Goal: Navigation & Orientation: Find specific page/section

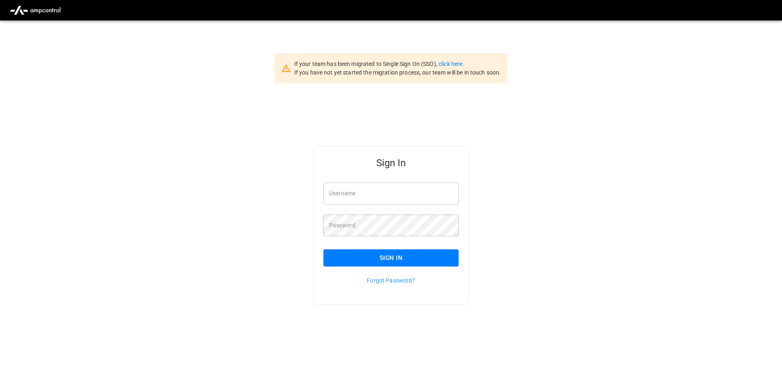
type input "**********"
click at [385, 192] on input "**********" at bounding box center [390, 194] width 135 height 22
click at [377, 253] on button "Sign In" at bounding box center [390, 257] width 135 height 17
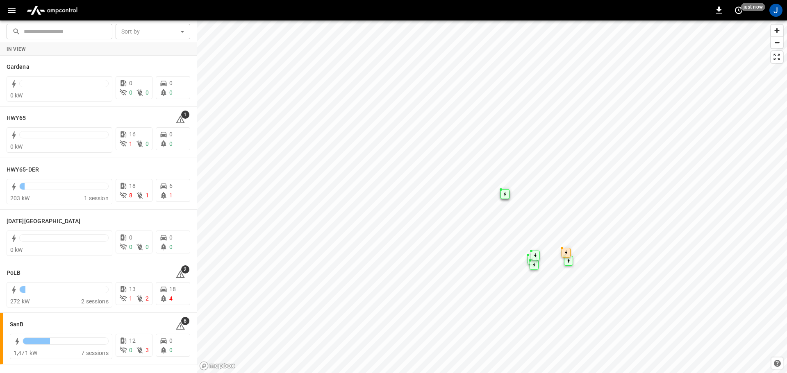
click at [10, 8] on icon "button" at bounding box center [12, 10] width 8 height 5
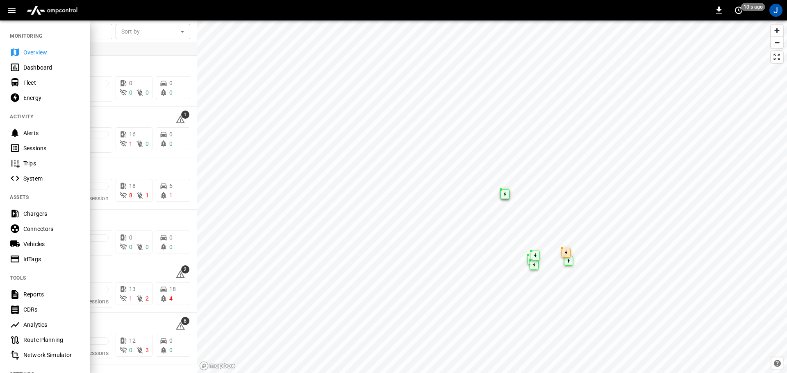
click at [29, 66] on div "Dashboard" at bounding box center [51, 67] width 57 height 8
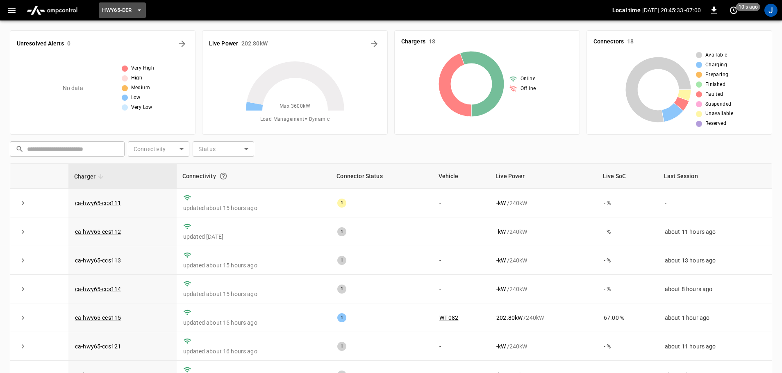
click at [139, 10] on icon "button" at bounding box center [138, 10] width 3 height 2
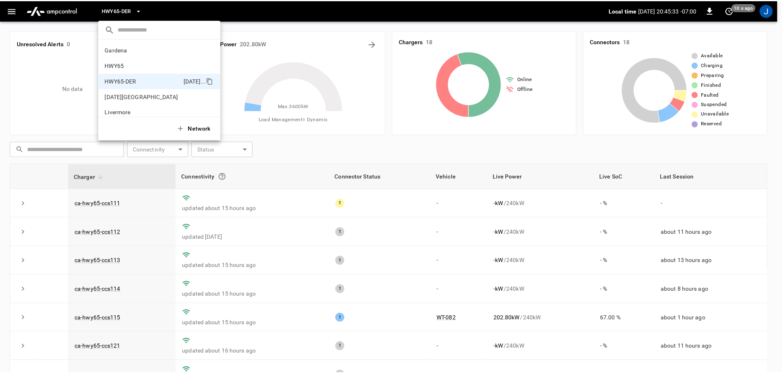
scroll to position [29, 0]
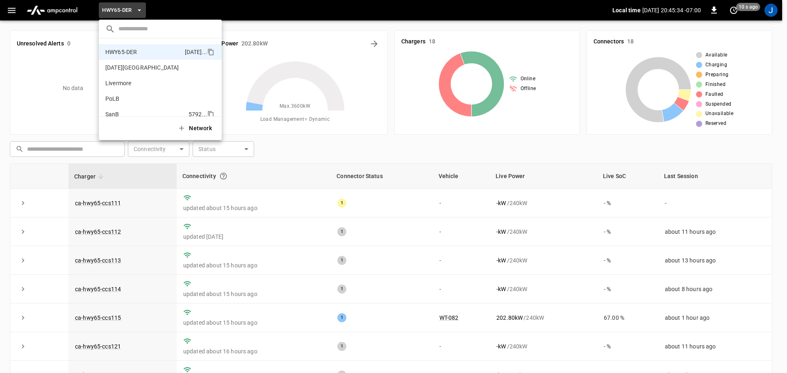
click at [117, 113] on p "SanB" at bounding box center [112, 114] width 14 height 8
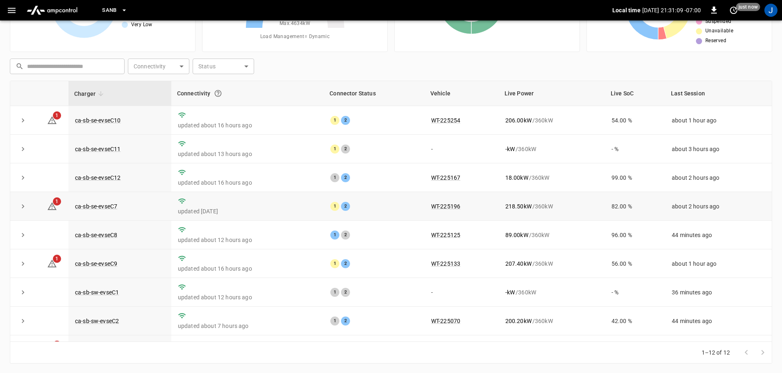
scroll to position [83, 0]
click at [106, 153] on td "ca-sb-se-evseC11" at bounding box center [119, 148] width 103 height 29
click at [112, 151] on link "ca-sb-se-evseC11" at bounding box center [97, 149] width 49 height 10
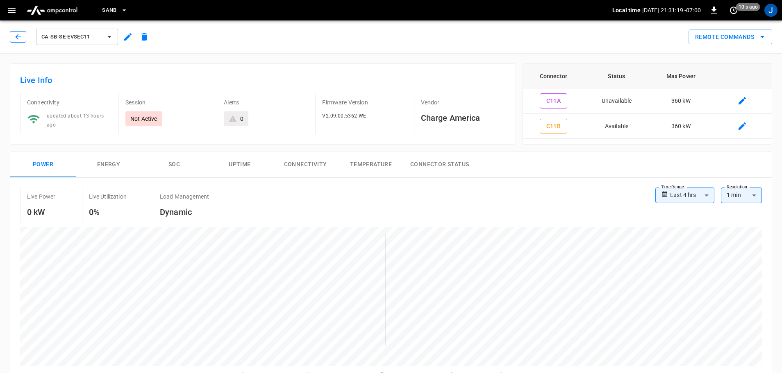
click at [21, 34] on icon "button" at bounding box center [18, 37] width 8 height 8
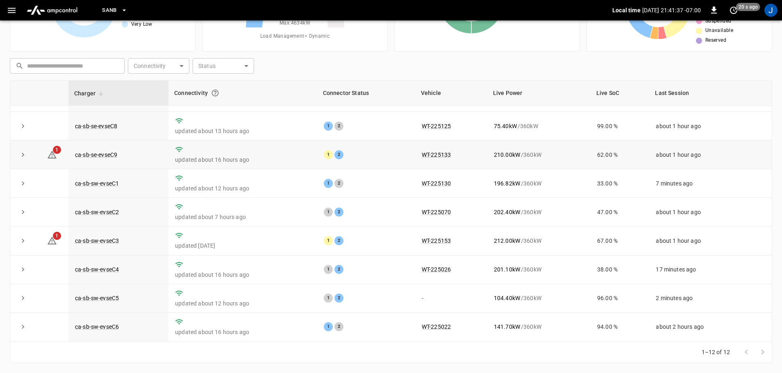
scroll to position [113, 0]
click at [94, 297] on link "ca-sb-sw-evseC5" at bounding box center [96, 298] width 47 height 10
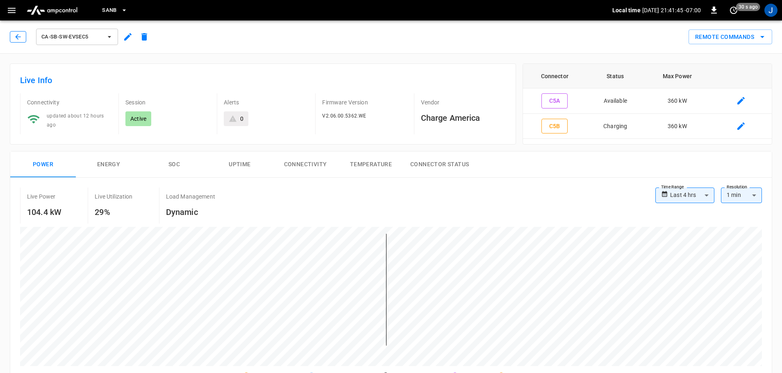
click at [19, 34] on icon "button" at bounding box center [18, 37] width 8 height 8
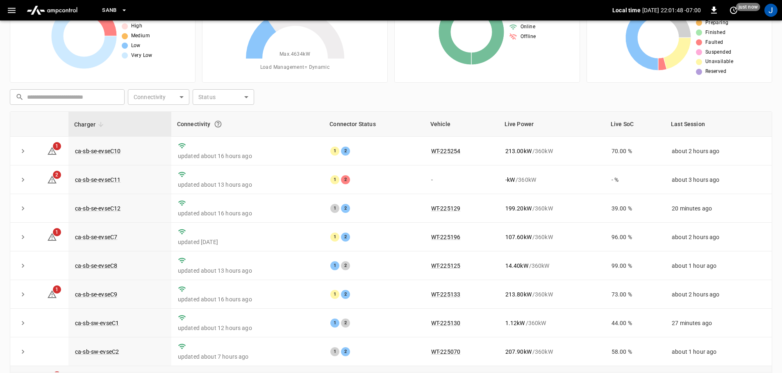
scroll to position [1, 0]
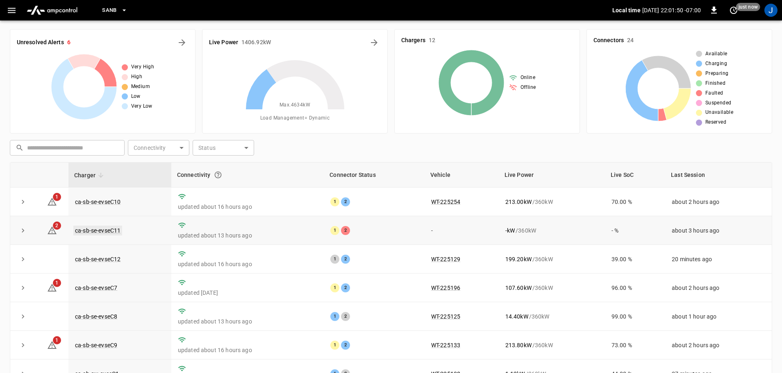
click at [96, 233] on link "ca-sb-se-evseC11" at bounding box center [97, 231] width 49 height 10
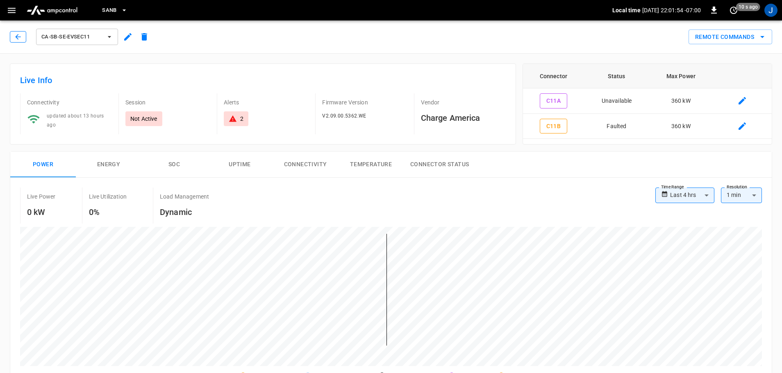
click at [14, 35] on button "button" at bounding box center [18, 36] width 16 height 11
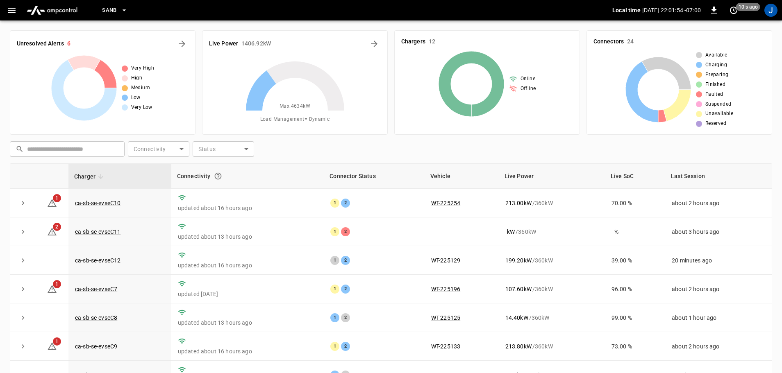
scroll to position [1, 0]
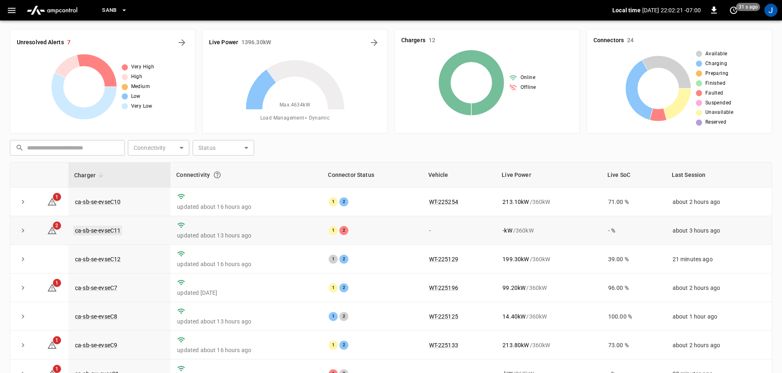
click at [97, 232] on link "ca-sb-se-evseC11" at bounding box center [97, 231] width 49 height 10
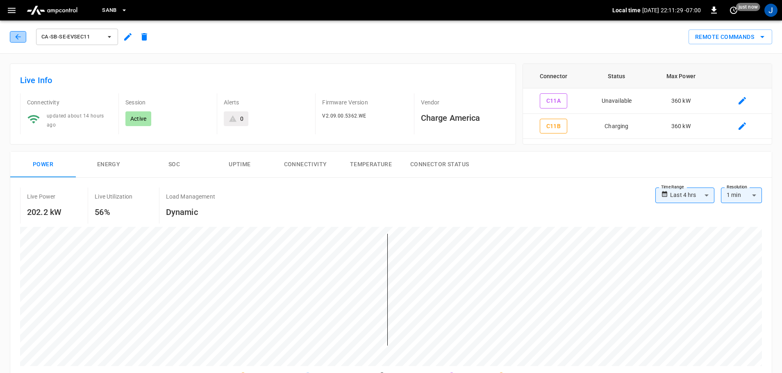
click at [15, 41] on button "button" at bounding box center [18, 36] width 16 height 11
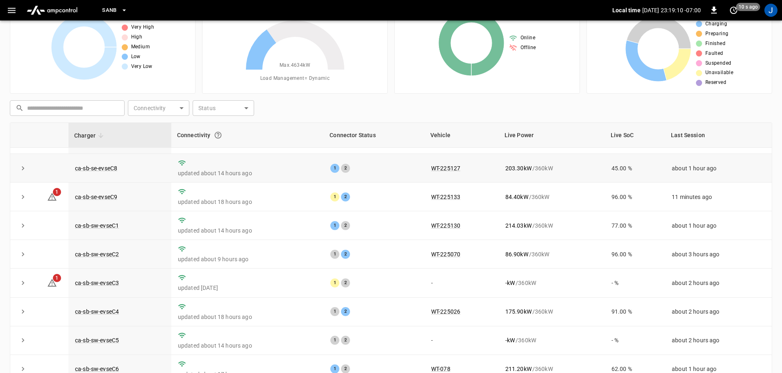
scroll to position [82, 0]
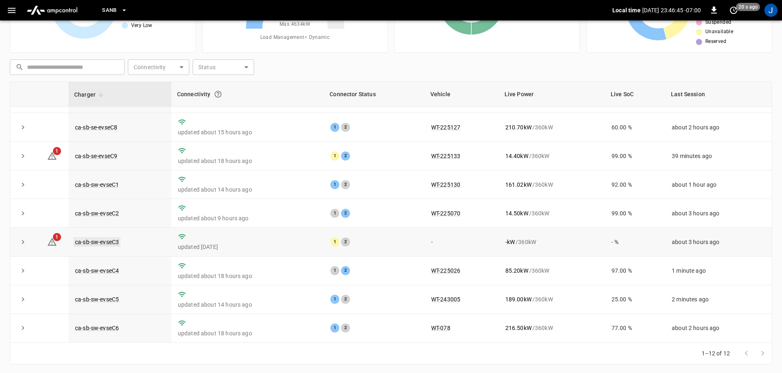
click at [98, 238] on link "ca-sb-sw-evseC3" at bounding box center [96, 242] width 47 height 10
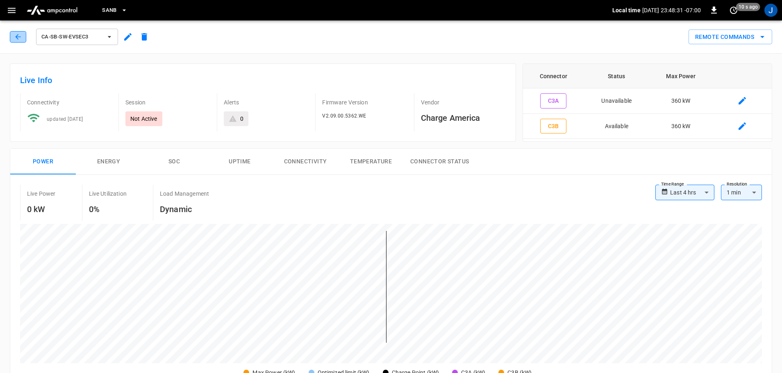
click at [21, 36] on icon "button" at bounding box center [18, 37] width 8 height 8
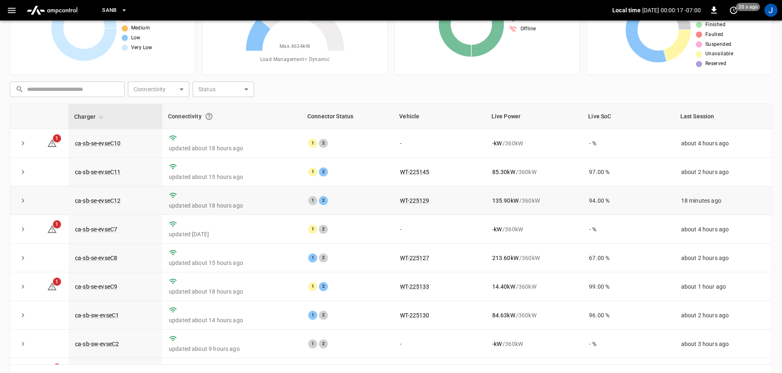
scroll to position [82, 0]
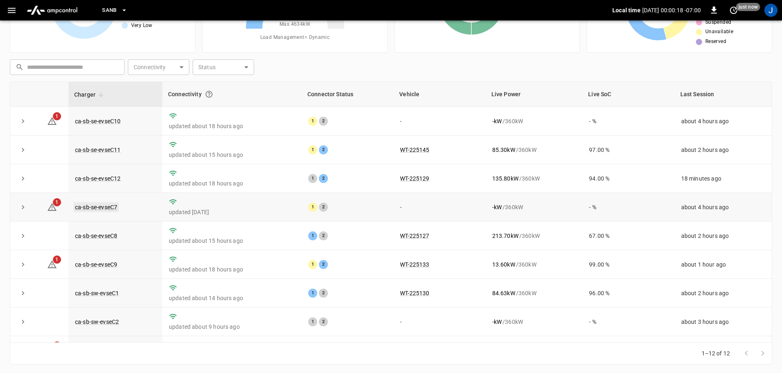
click at [95, 211] on link "ca-sb-se-evseC7" at bounding box center [95, 207] width 45 height 10
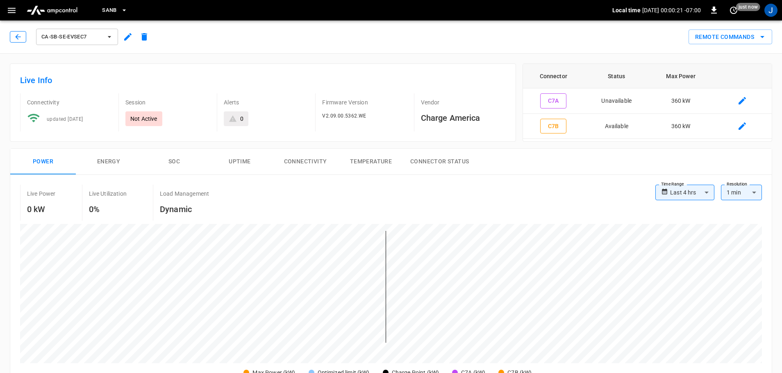
click at [14, 37] on icon "button" at bounding box center [18, 37] width 8 height 8
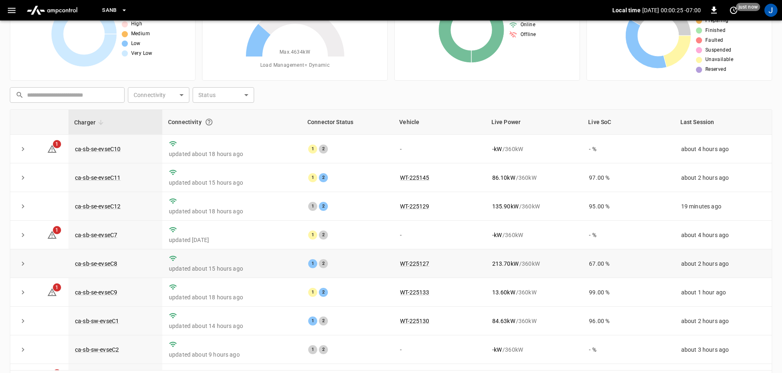
scroll to position [41, 0]
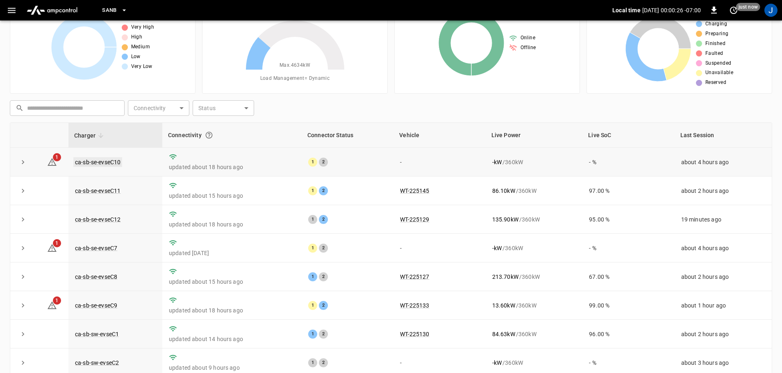
click at [101, 163] on link "ca-sb-se-evseC10" at bounding box center [97, 162] width 49 height 10
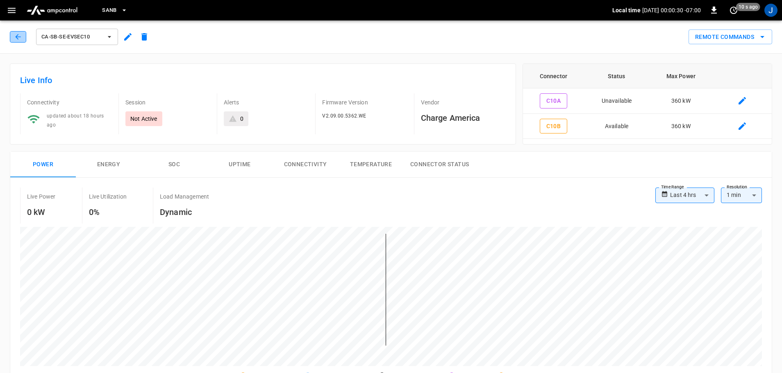
click at [16, 38] on icon "button" at bounding box center [18, 37] width 8 height 8
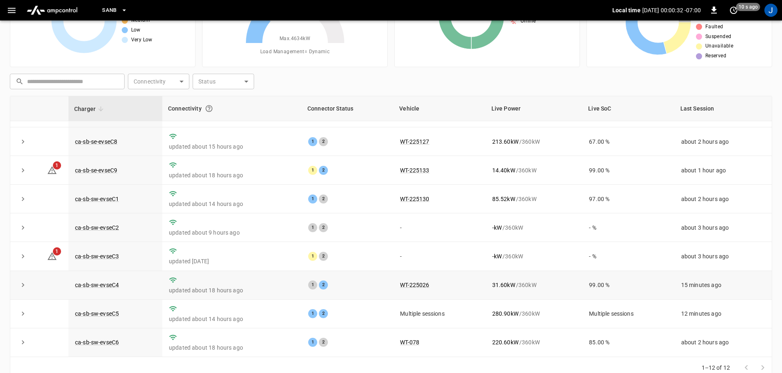
scroll to position [83, 0]
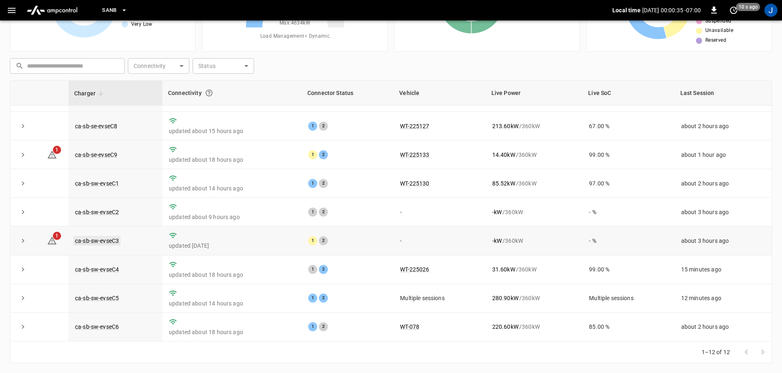
click at [105, 240] on link "ca-sb-sw-evseC3" at bounding box center [96, 241] width 47 height 10
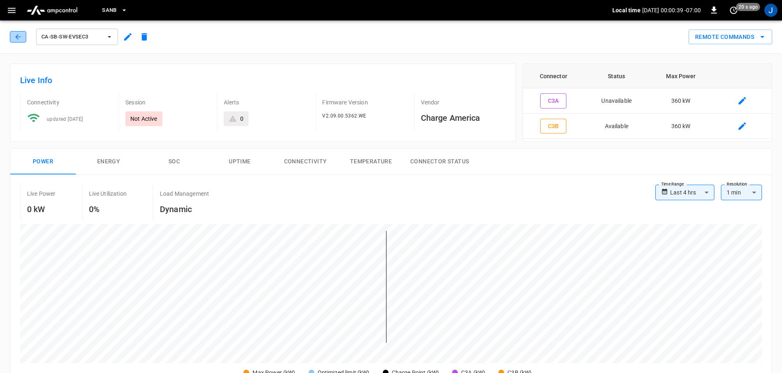
click at [14, 36] on icon "button" at bounding box center [18, 37] width 8 height 8
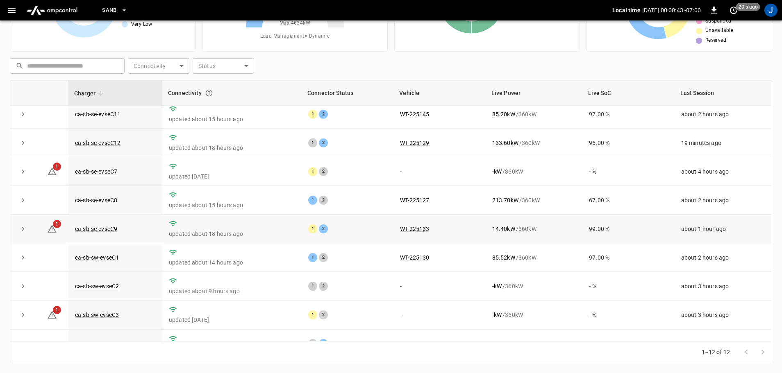
scroll to position [82, 0]
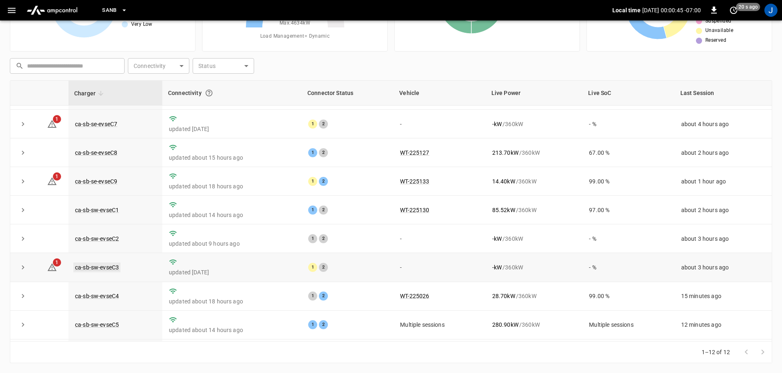
click at [83, 270] on link "ca-sb-sw-evseC3" at bounding box center [96, 268] width 47 height 10
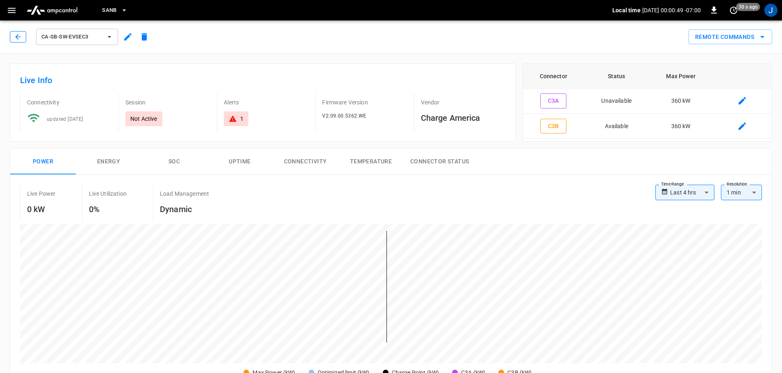
click at [20, 36] on icon "button" at bounding box center [18, 37] width 8 height 8
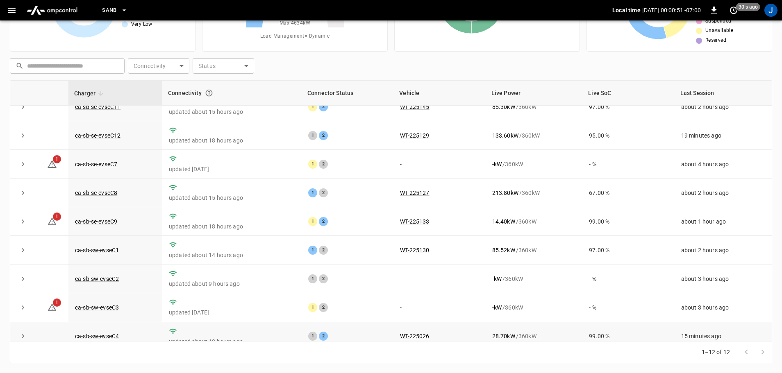
scroll to position [82, 0]
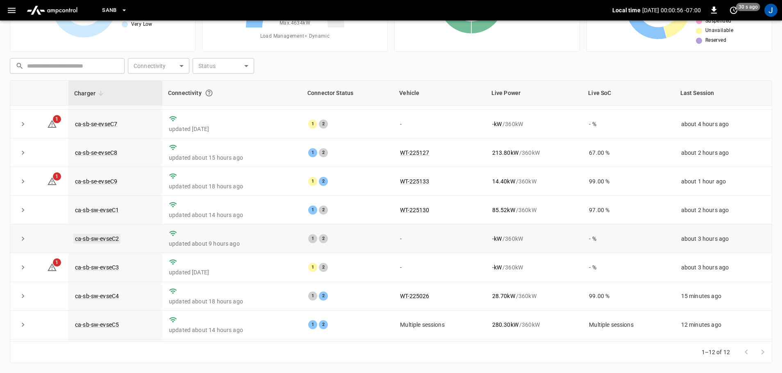
click at [104, 243] on link "ca-sb-sw-evseC2" at bounding box center [96, 239] width 47 height 10
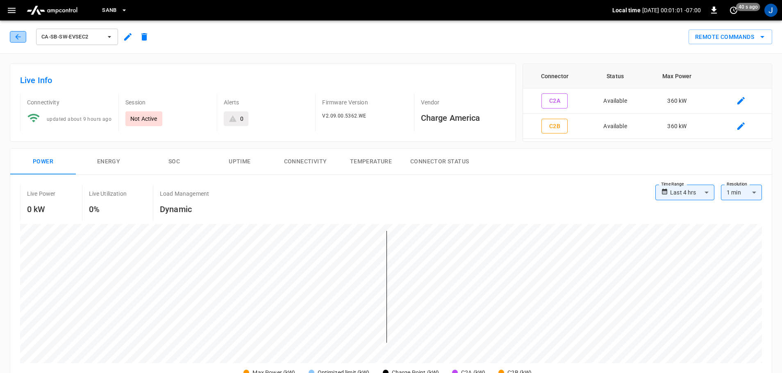
click at [17, 34] on icon "button" at bounding box center [18, 37] width 8 height 8
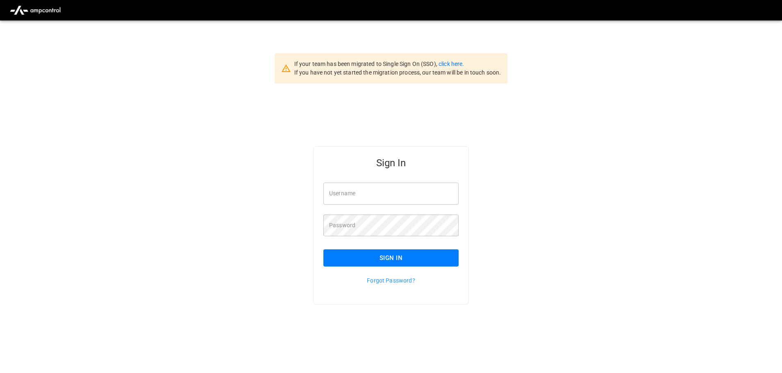
type input "**********"
click at [390, 195] on input "**********" at bounding box center [390, 194] width 135 height 22
click at [375, 260] on button "Sign In" at bounding box center [390, 257] width 135 height 17
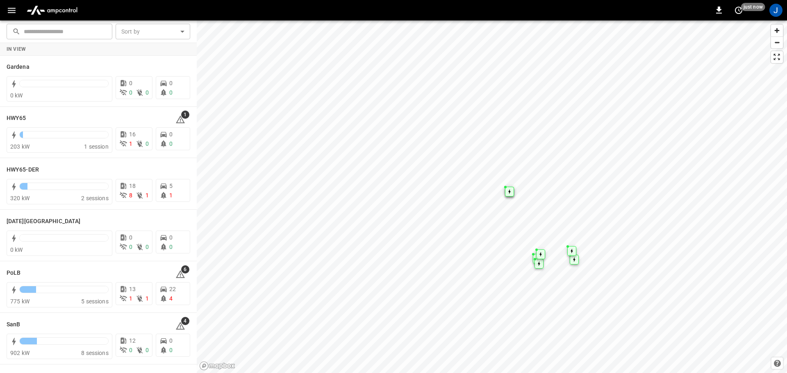
click at [13, 11] on icon "button" at bounding box center [12, 10] width 10 height 10
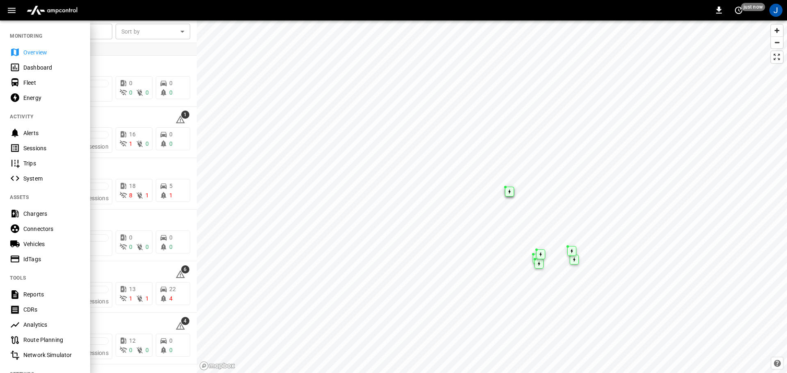
click at [24, 68] on div "Dashboard" at bounding box center [51, 67] width 57 height 8
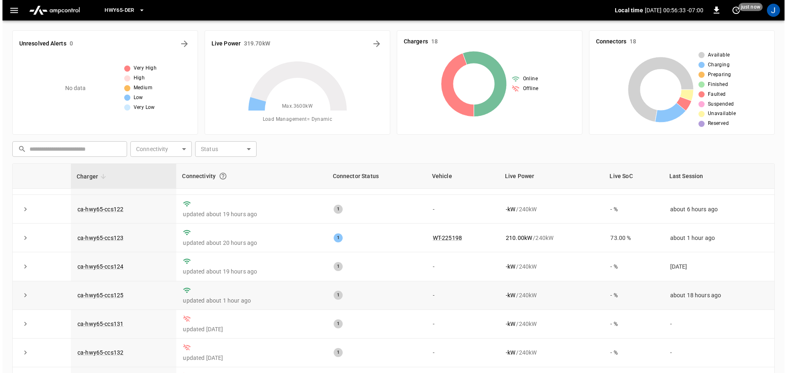
scroll to position [166, 0]
click at [129, 10] on span "HWY65-DER" at bounding box center [116, 10] width 29 height 9
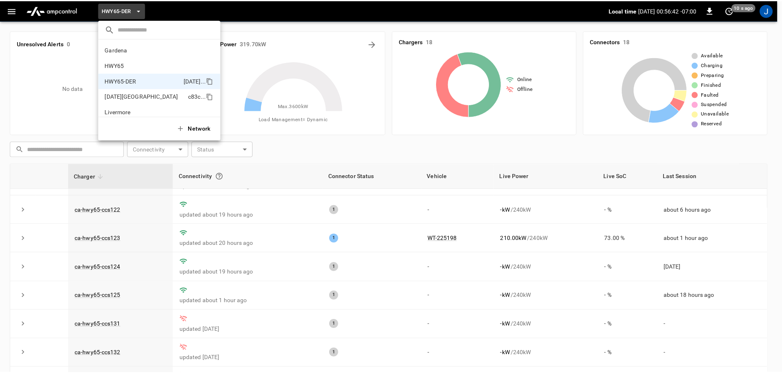
scroll to position [29, 0]
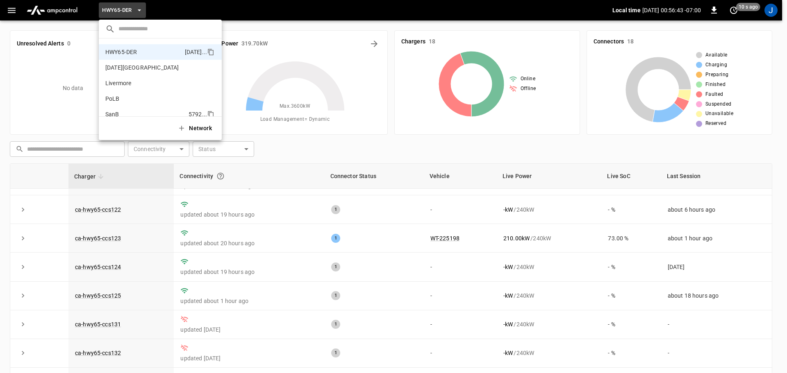
click at [108, 113] on p "SanB" at bounding box center [112, 114] width 14 height 8
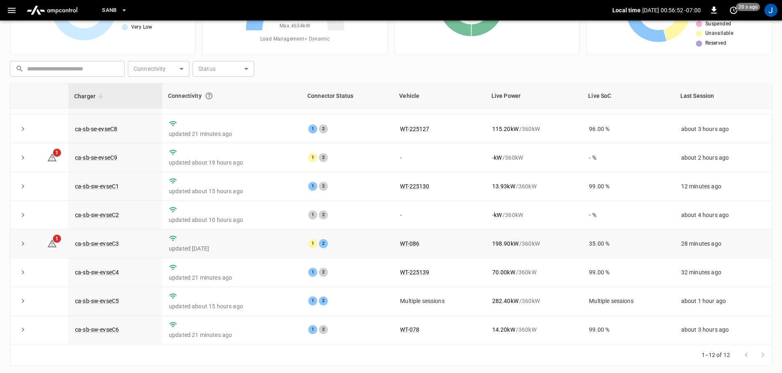
scroll to position [83, 0]
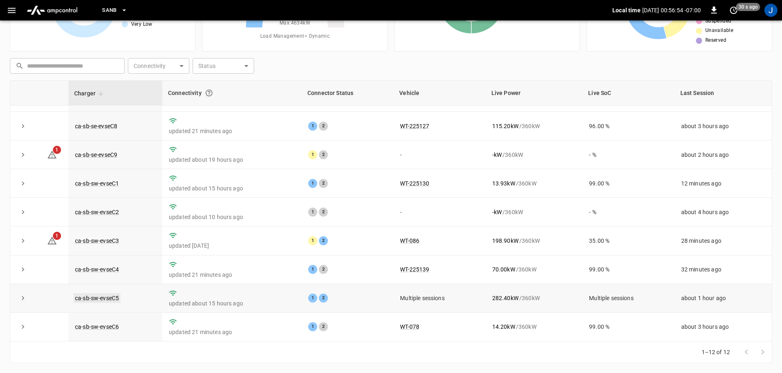
click at [86, 298] on link "ca-sb-sw-evseC5" at bounding box center [96, 298] width 47 height 10
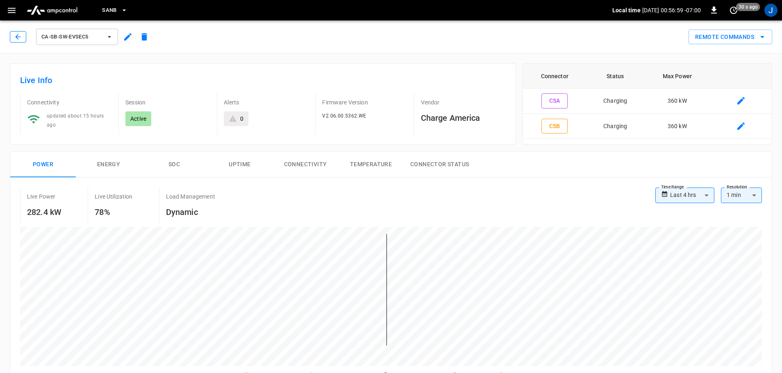
click at [18, 33] on icon "button" at bounding box center [18, 37] width 8 height 8
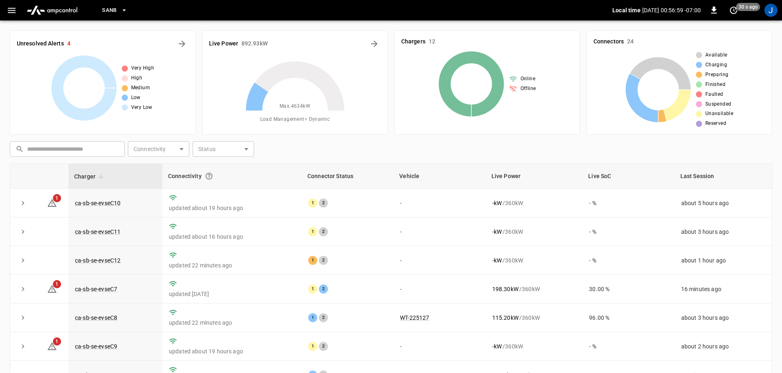
scroll to position [83, 0]
